Goal: Task Accomplishment & Management: Use online tool/utility

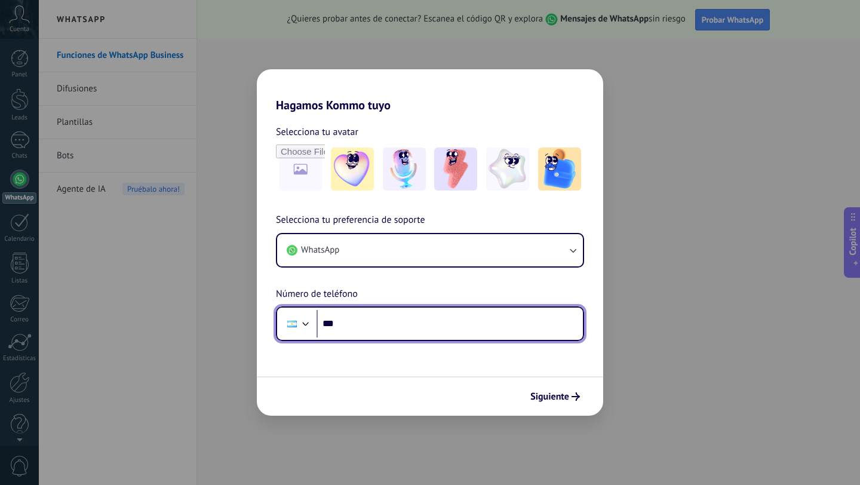
click at [346, 328] on input "***" at bounding box center [449, 323] width 266 height 27
type input "**"
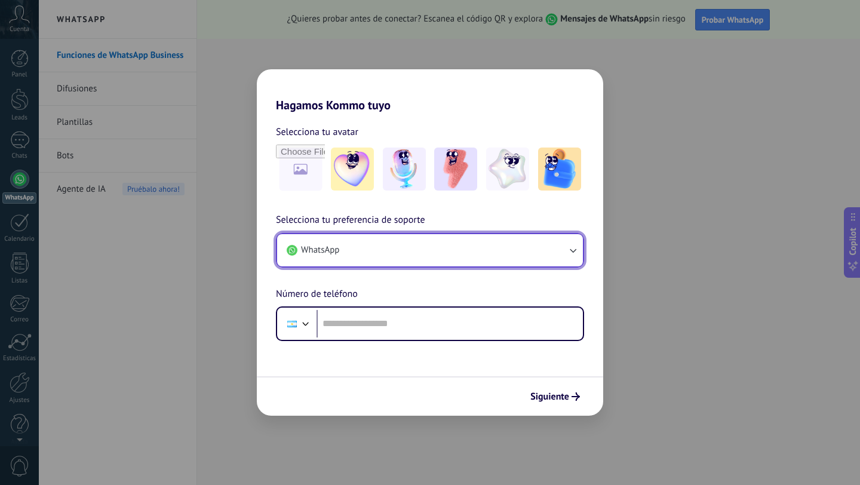
click at [376, 244] on button "WhatsApp" at bounding box center [430, 250] width 306 height 32
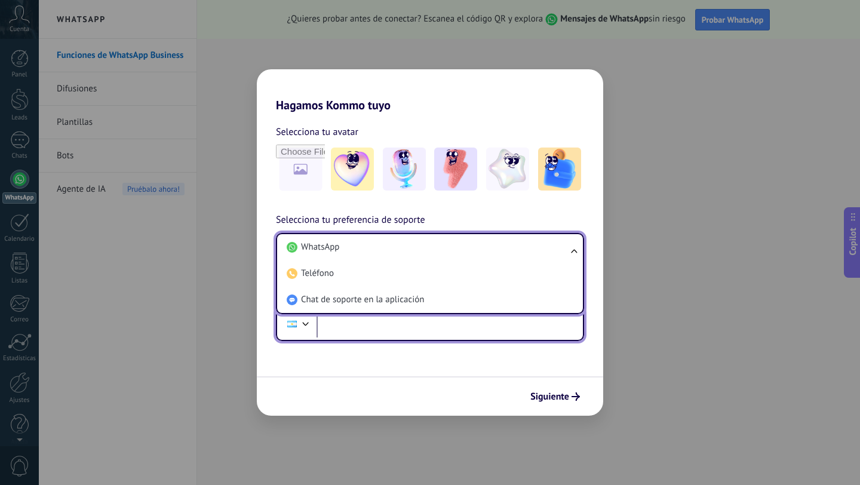
click at [353, 326] on input "tel" at bounding box center [449, 323] width 266 height 27
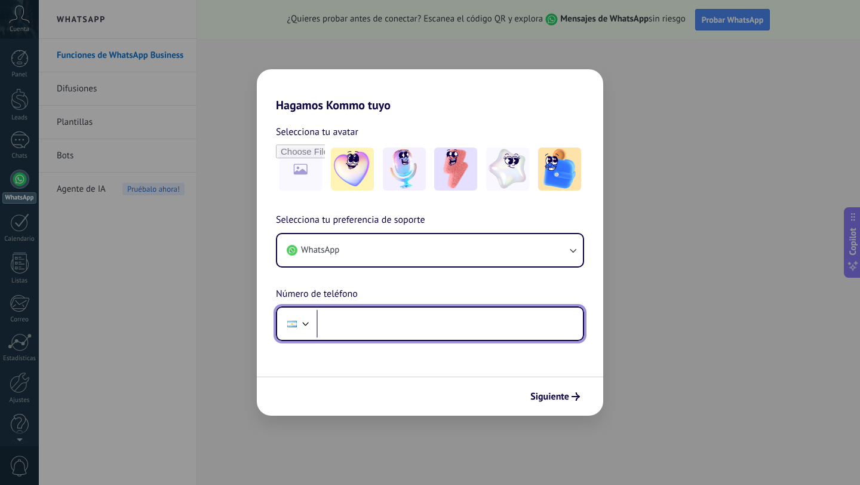
click at [353, 326] on input "tel" at bounding box center [449, 323] width 266 height 27
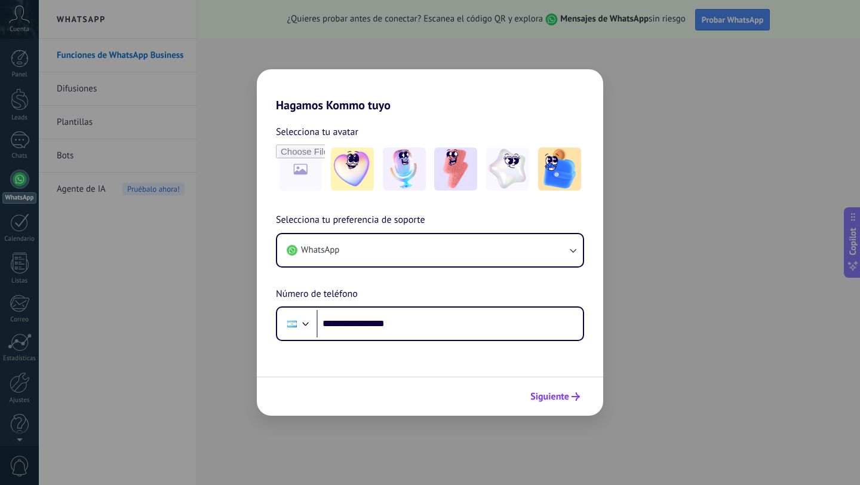
click at [544, 399] on span "Siguiente" at bounding box center [549, 396] width 39 height 8
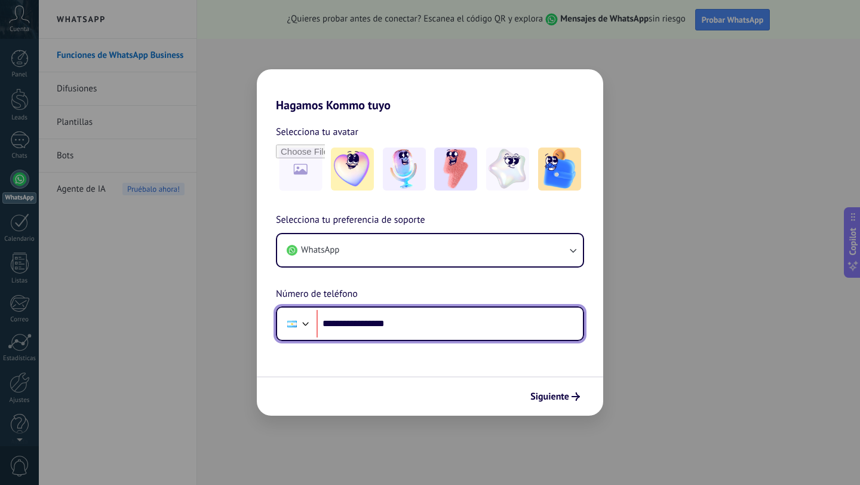
click at [453, 322] on input "**********" at bounding box center [449, 323] width 266 height 27
click at [352, 326] on input "**********" at bounding box center [449, 323] width 266 height 27
type input "**"
click at [307, 320] on div at bounding box center [306, 322] width 14 height 14
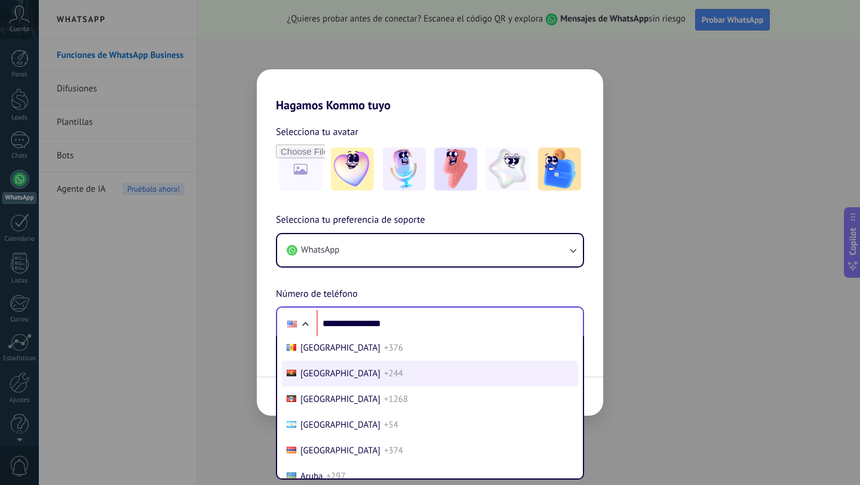
scroll to position [106, 0]
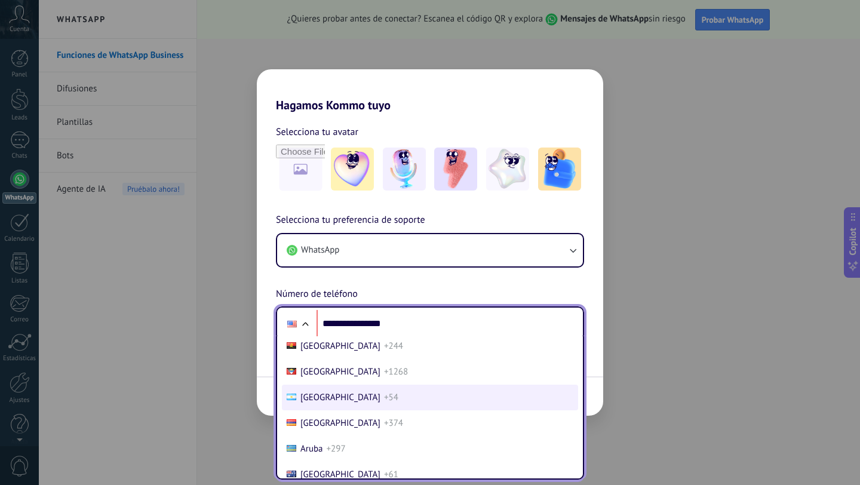
click at [325, 395] on span "[GEOGRAPHIC_DATA]" at bounding box center [340, 397] width 80 height 11
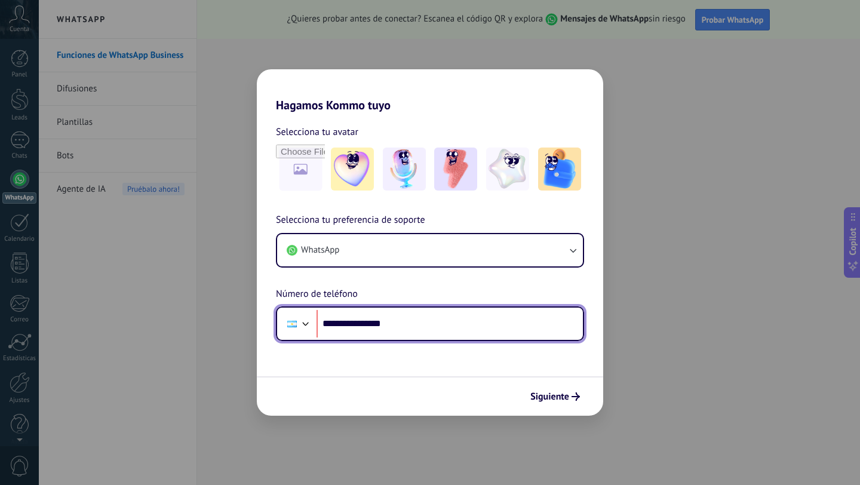
click at [409, 324] on input "**********" at bounding box center [449, 323] width 266 height 27
type input "**********"
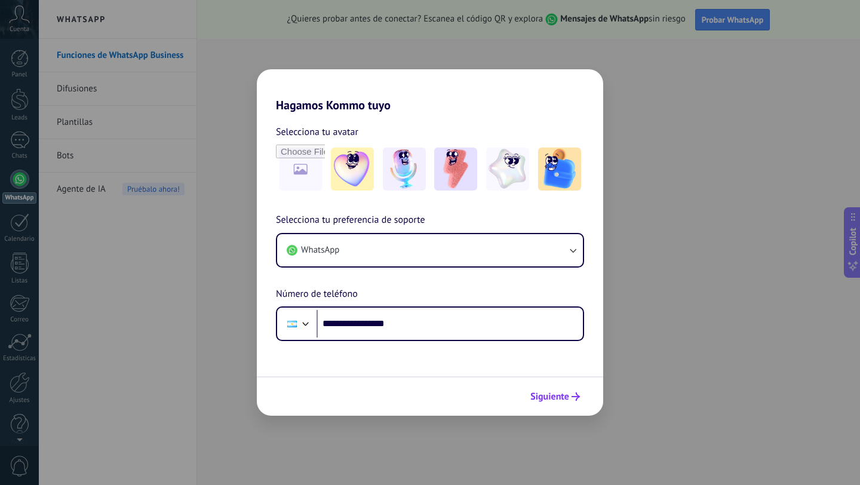
click at [561, 396] on span "Siguiente" at bounding box center [549, 396] width 39 height 8
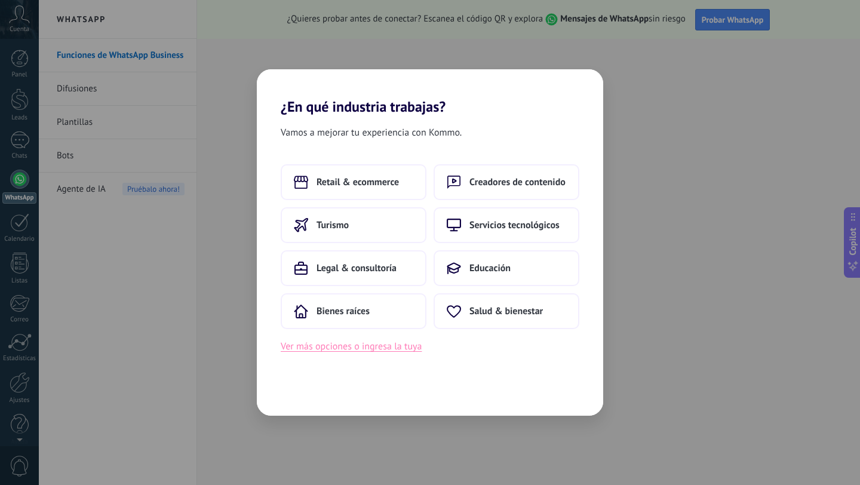
click at [329, 350] on button "Ver más opciones o ingresa la tuya" at bounding box center [351, 347] width 141 height 16
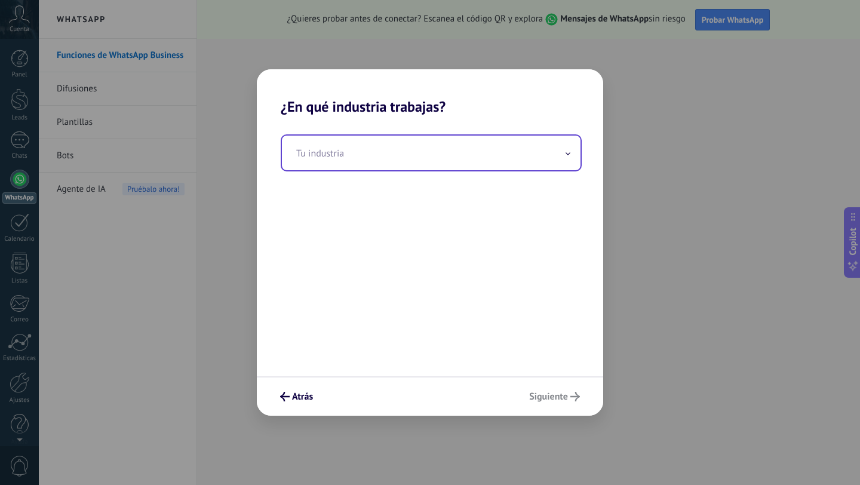
click at [339, 152] on input "text" at bounding box center [431, 153] width 299 height 35
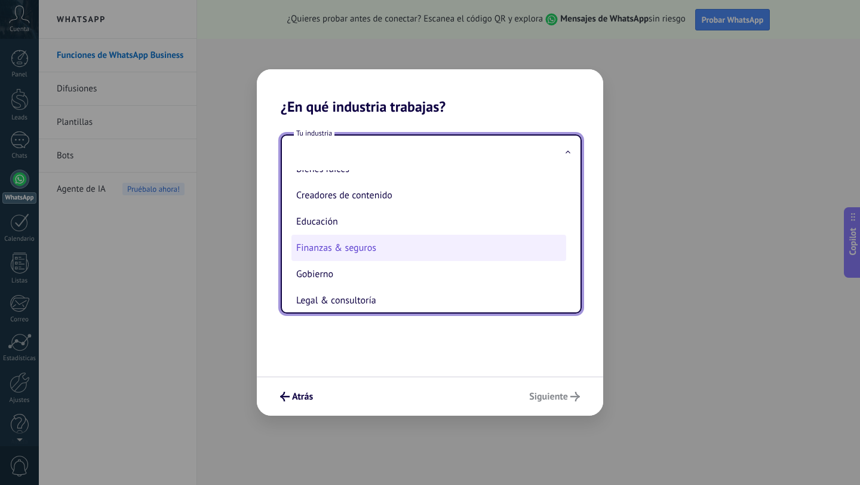
scroll to position [44, 0]
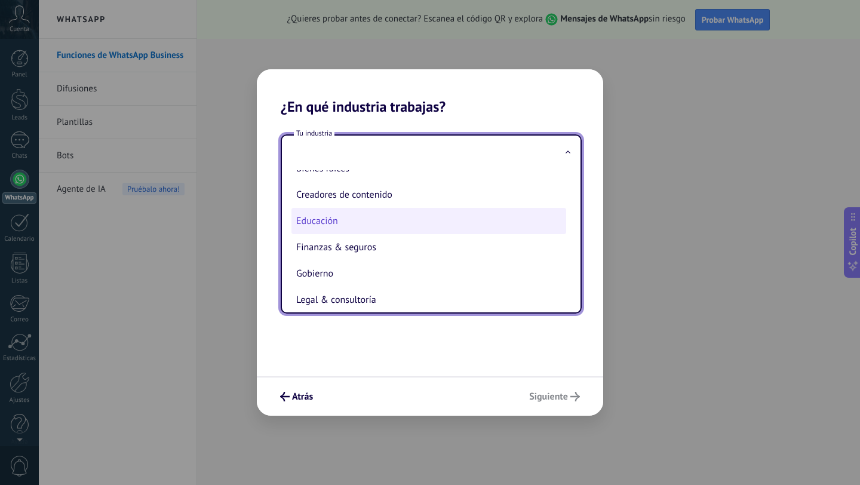
click at [346, 225] on li "Educación" at bounding box center [428, 221] width 275 height 26
type input "*********"
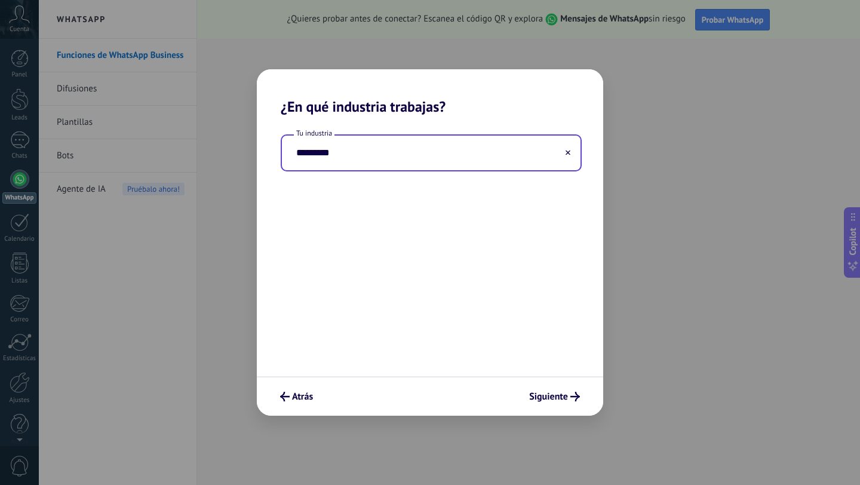
click at [364, 156] on input "*********" at bounding box center [431, 153] width 299 height 35
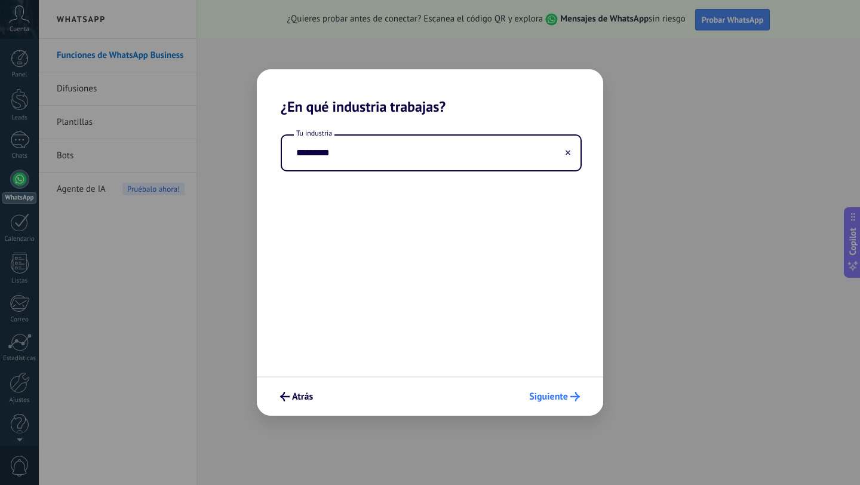
click at [537, 396] on span "Siguiente" at bounding box center [548, 396] width 39 height 8
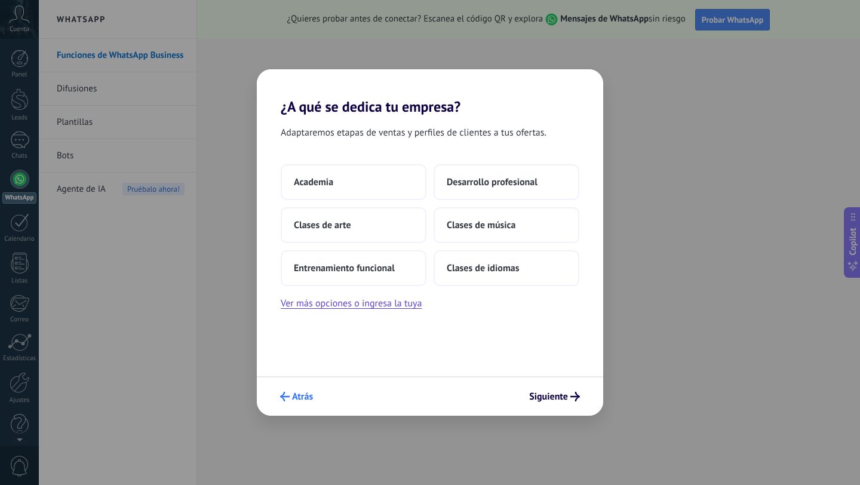
click at [294, 392] on span "Atrás" at bounding box center [302, 396] width 21 height 8
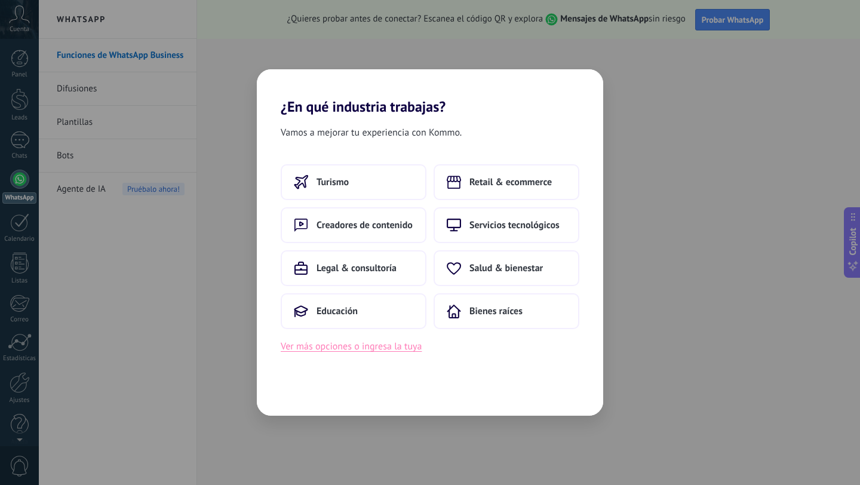
click at [322, 349] on button "Ver más opciones o ingresa la tuya" at bounding box center [351, 347] width 141 height 16
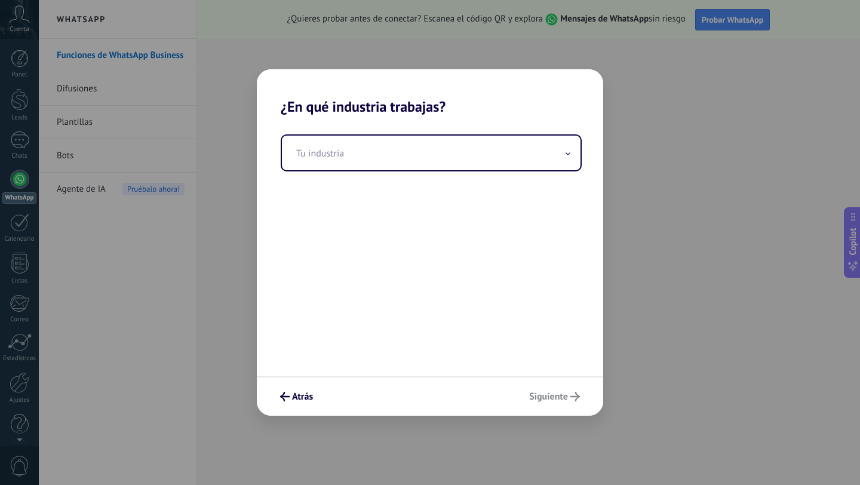
click at [346, 174] on div "Tu industria" at bounding box center [430, 245] width 346 height 261
click at [337, 149] on input "text" at bounding box center [431, 153] width 299 height 35
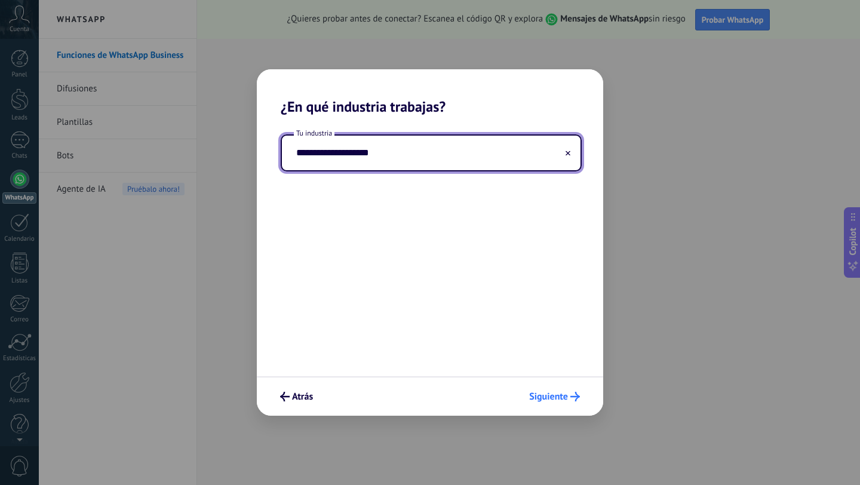
type input "**********"
click at [545, 394] on span "Siguiente" at bounding box center [548, 396] width 39 height 8
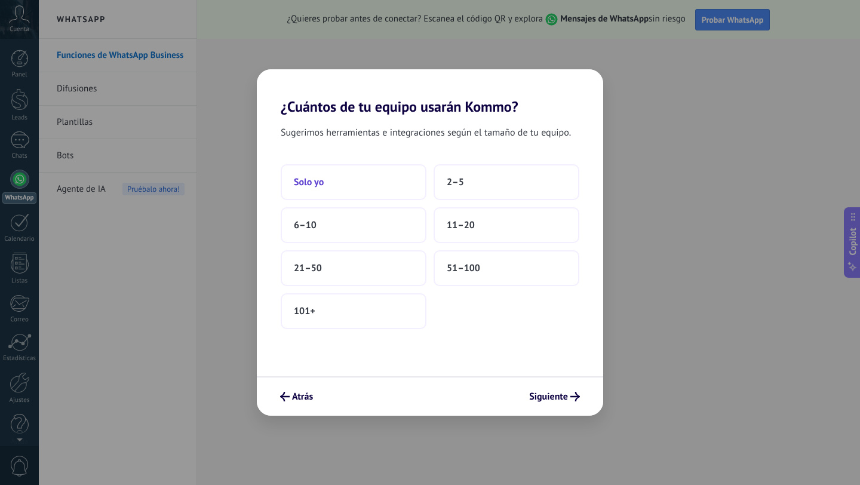
click at [322, 184] on span "Solo yo" at bounding box center [309, 182] width 30 height 12
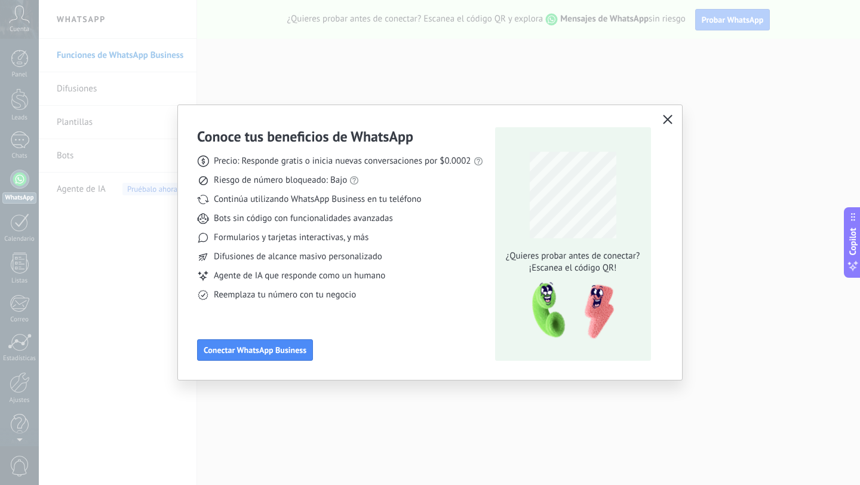
click at [667, 119] on use "button" at bounding box center [667, 119] width 9 height 9
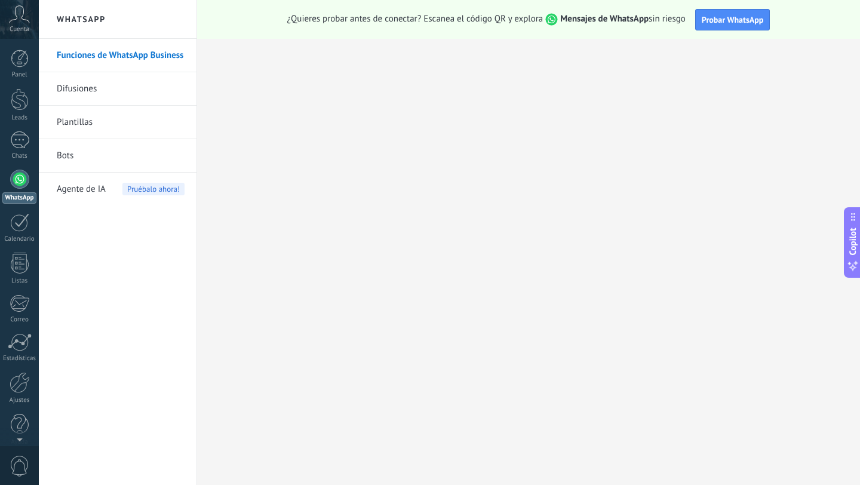
scroll to position [12, 0]
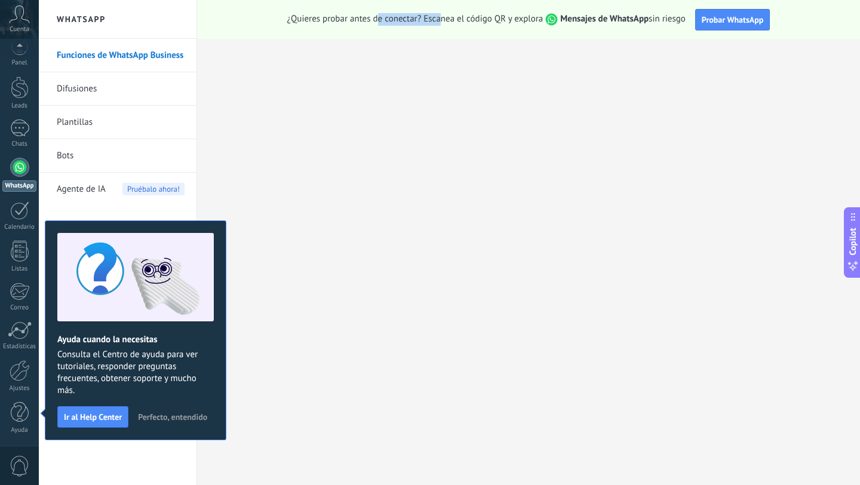
drag, startPoint x: 374, startPoint y: 22, endPoint x: 445, endPoint y: 22, distance: 70.4
click at [445, 22] on span "¿Quieres probar antes de conectar? Escanea el código QR y explora Mensajes de W…" at bounding box center [486, 19] width 398 height 13
click at [712, 19] on span "Probar WhatsApp" at bounding box center [732, 19] width 62 height 11
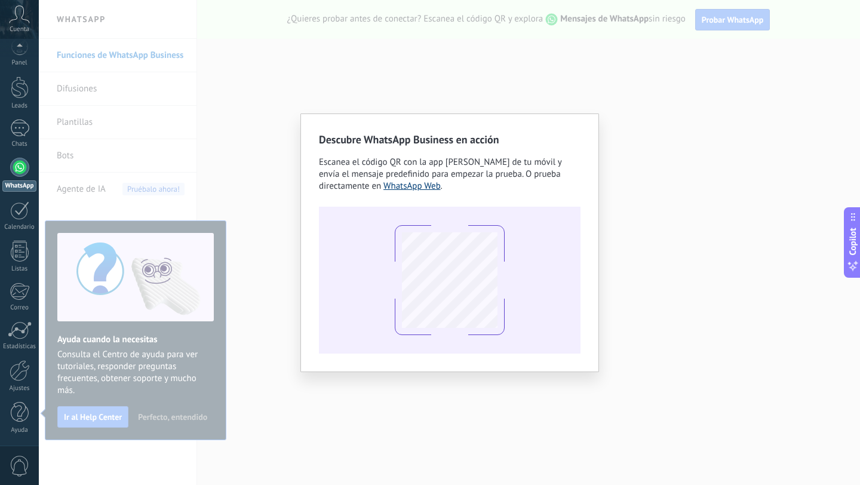
click at [401, 185] on link "WhatsApp Web" at bounding box center [411, 185] width 57 height 11
click at [401, 189] on link "WhatsApp Web" at bounding box center [411, 185] width 57 height 11
click at [307, 429] on div "Descubre WhatsApp Business en acción Escanea el código QR con la app [PERSON_NA…" at bounding box center [449, 242] width 821 height 485
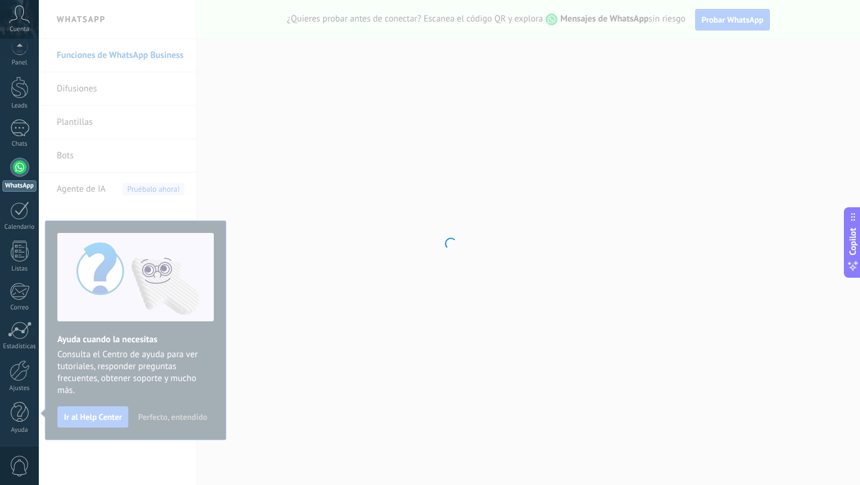
click at [296, 235] on div at bounding box center [449, 242] width 821 height 485
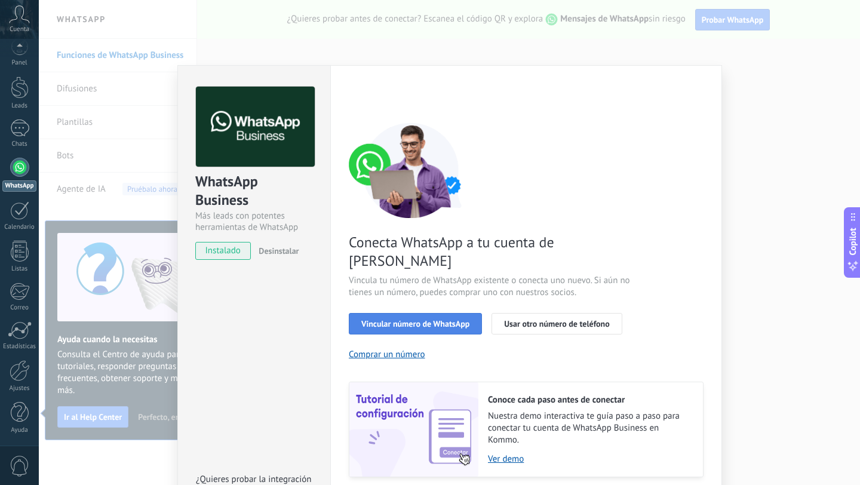
click at [395, 319] on span "Vincular número de WhatsApp" at bounding box center [415, 323] width 108 height 8
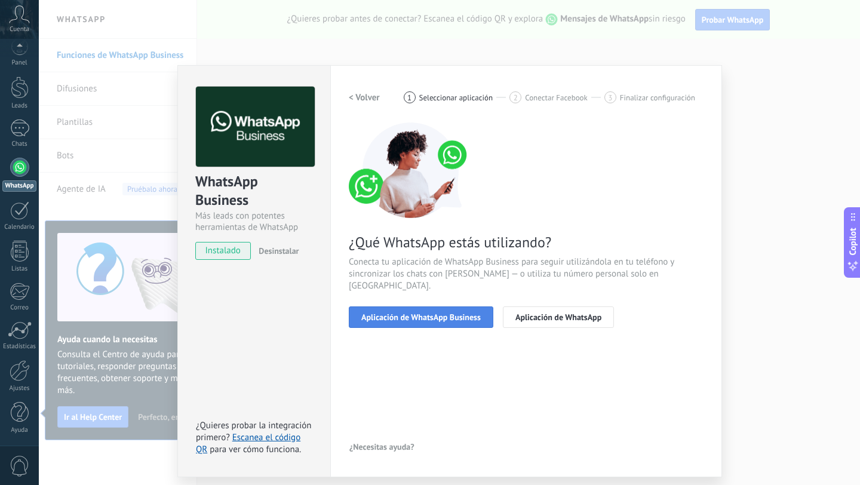
click at [421, 313] on span "Aplicación de WhatsApp Business" at bounding box center [420, 317] width 119 height 8
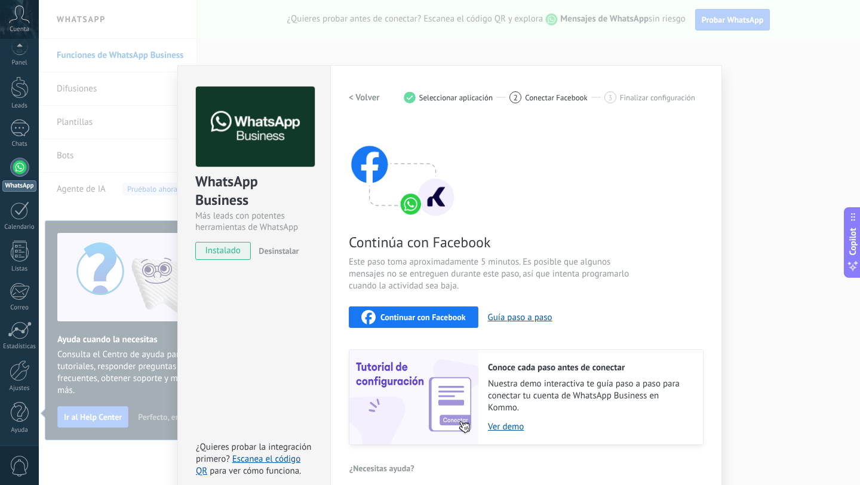
scroll to position [13, 0]
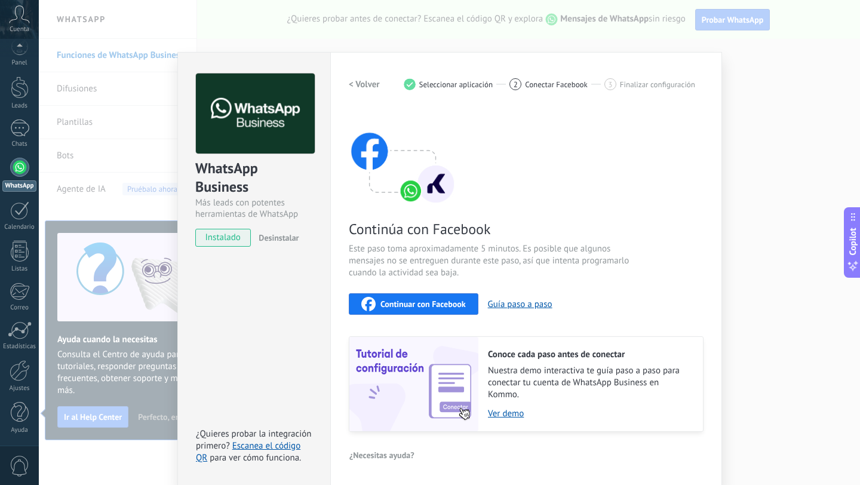
click at [413, 306] on span "Continuar con Facebook" at bounding box center [422, 304] width 85 height 8
click at [405, 306] on span "Continuar con Facebook" at bounding box center [422, 304] width 85 height 8
click at [425, 307] on span "Continuar con Facebook" at bounding box center [422, 304] width 85 height 8
click at [232, 39] on div "WhatsApp Business Más leads con potentes herramientas de WhatsApp instalado Des…" at bounding box center [449, 242] width 821 height 485
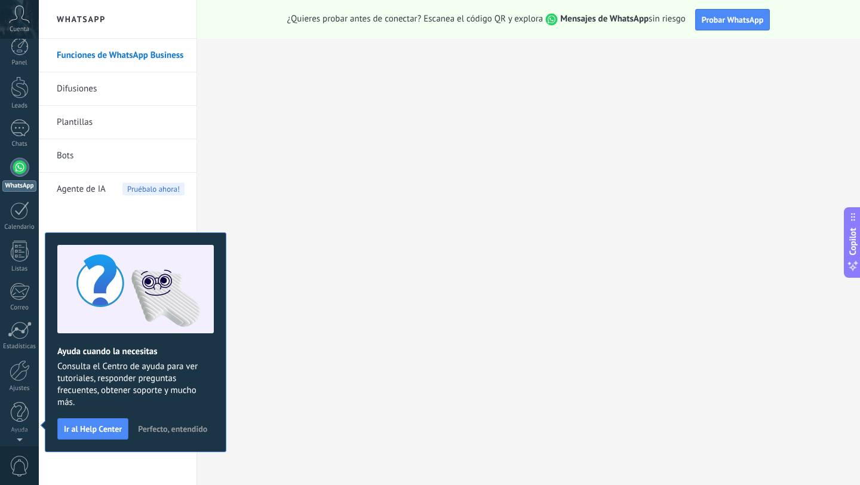
scroll to position [0, 0]
click at [113, 58] on link "Funciones de WhatsApp Business" at bounding box center [121, 55] width 128 height 33
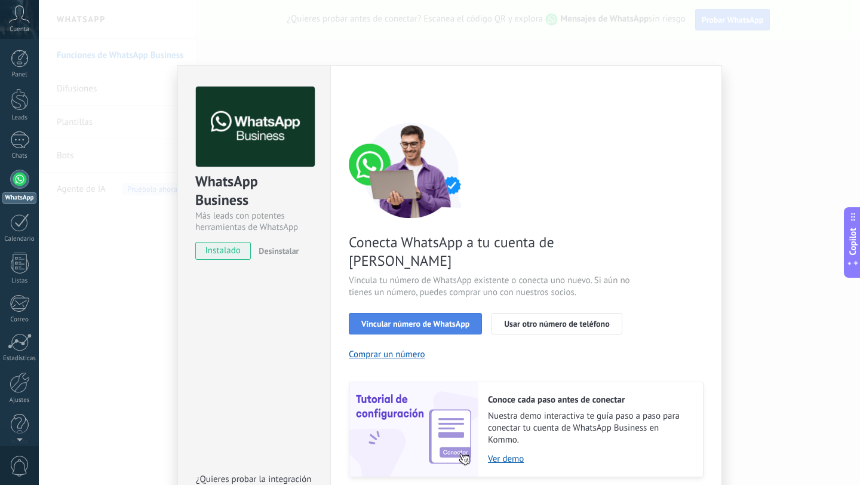
click at [403, 313] on button "Vincular número de WhatsApp" at bounding box center [415, 323] width 133 height 21
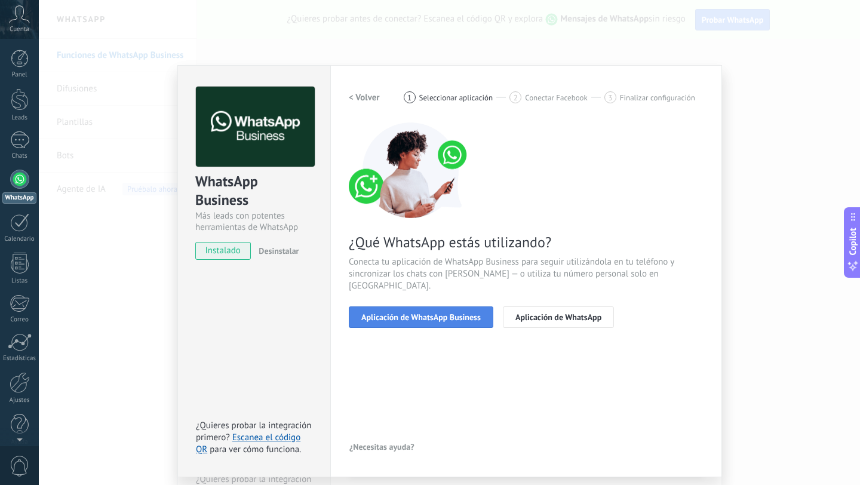
click at [402, 313] on span "Aplicación de WhatsApp Business" at bounding box center [420, 317] width 119 height 8
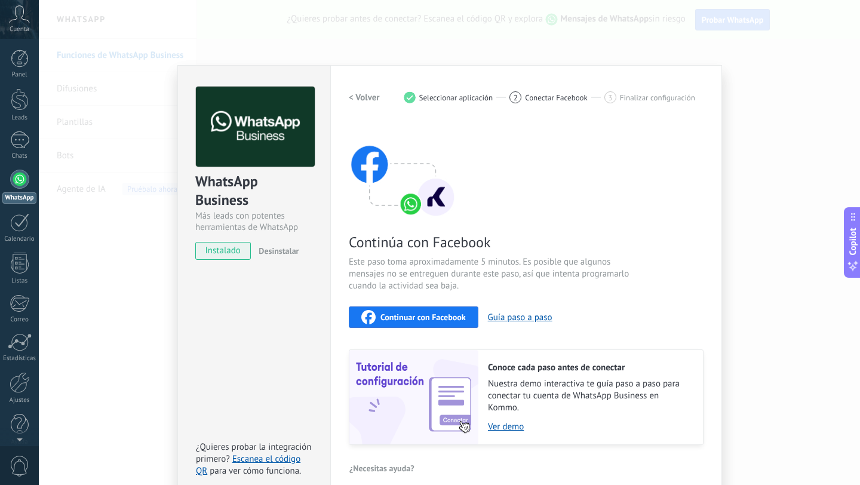
scroll to position [13, 0]
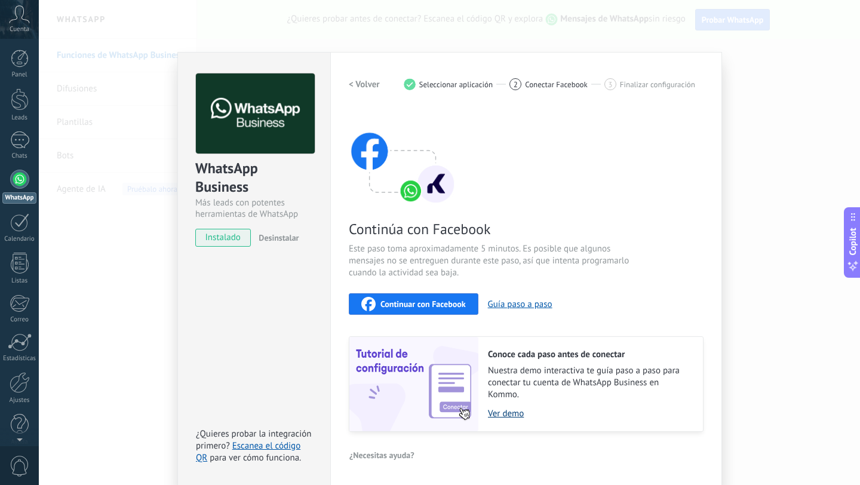
click at [504, 415] on link "Ver demo" at bounding box center [589, 413] width 203 height 11
click at [85, 193] on div "WhatsApp Business Más leads con potentes herramientas de WhatsApp instalado Des…" at bounding box center [449, 242] width 821 height 485
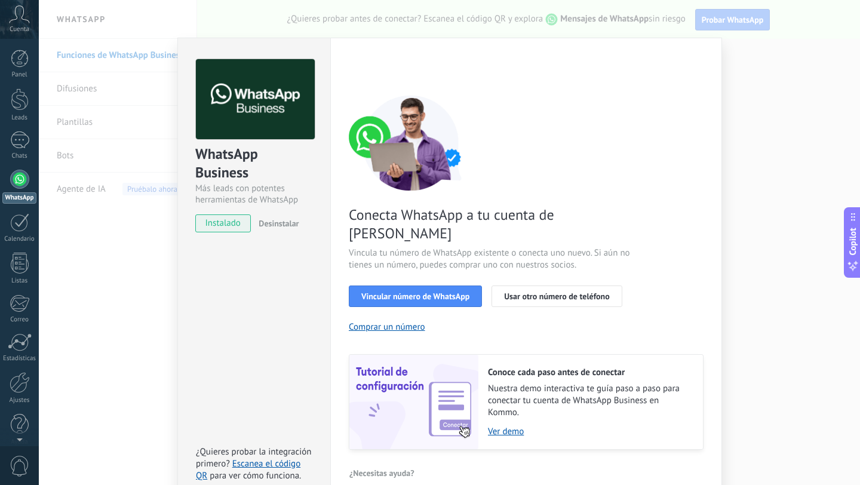
scroll to position [0, 0]
